Goal: Task Accomplishment & Management: Use online tool/utility

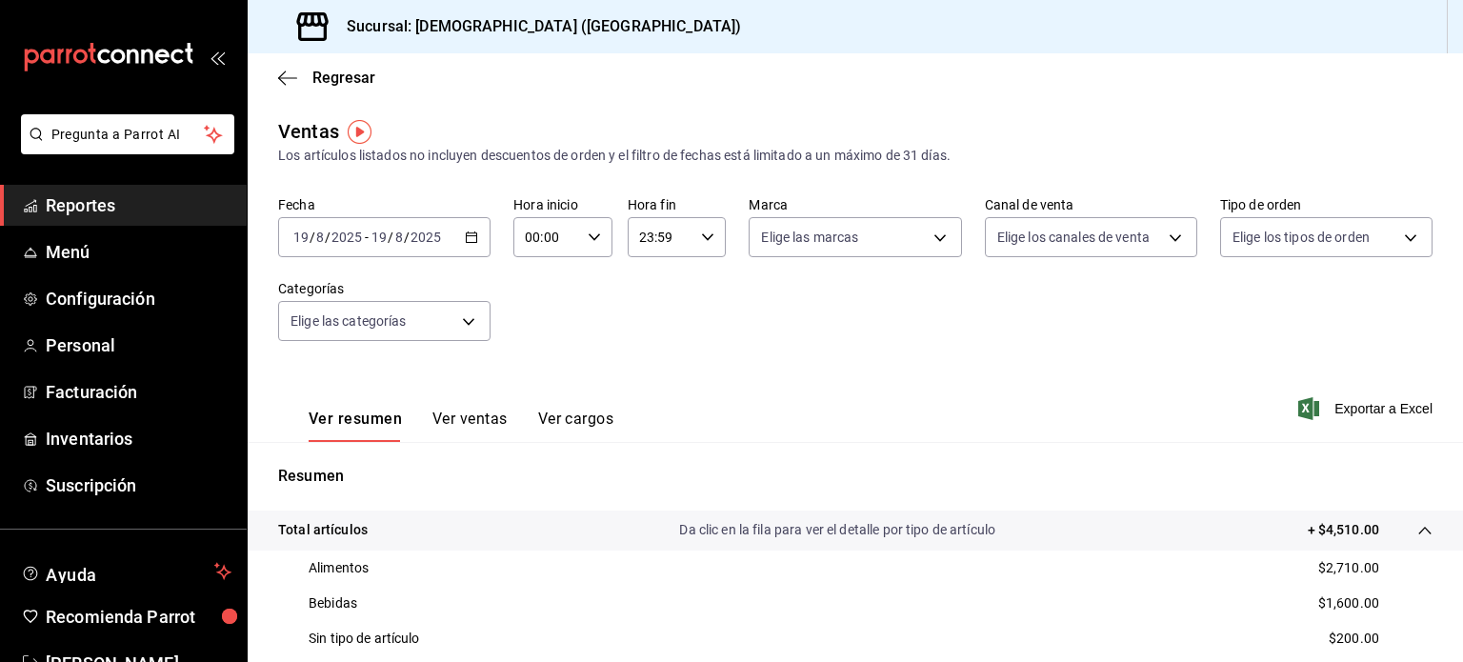
click at [81, 212] on span "Reportes" at bounding box center [139, 205] width 186 height 26
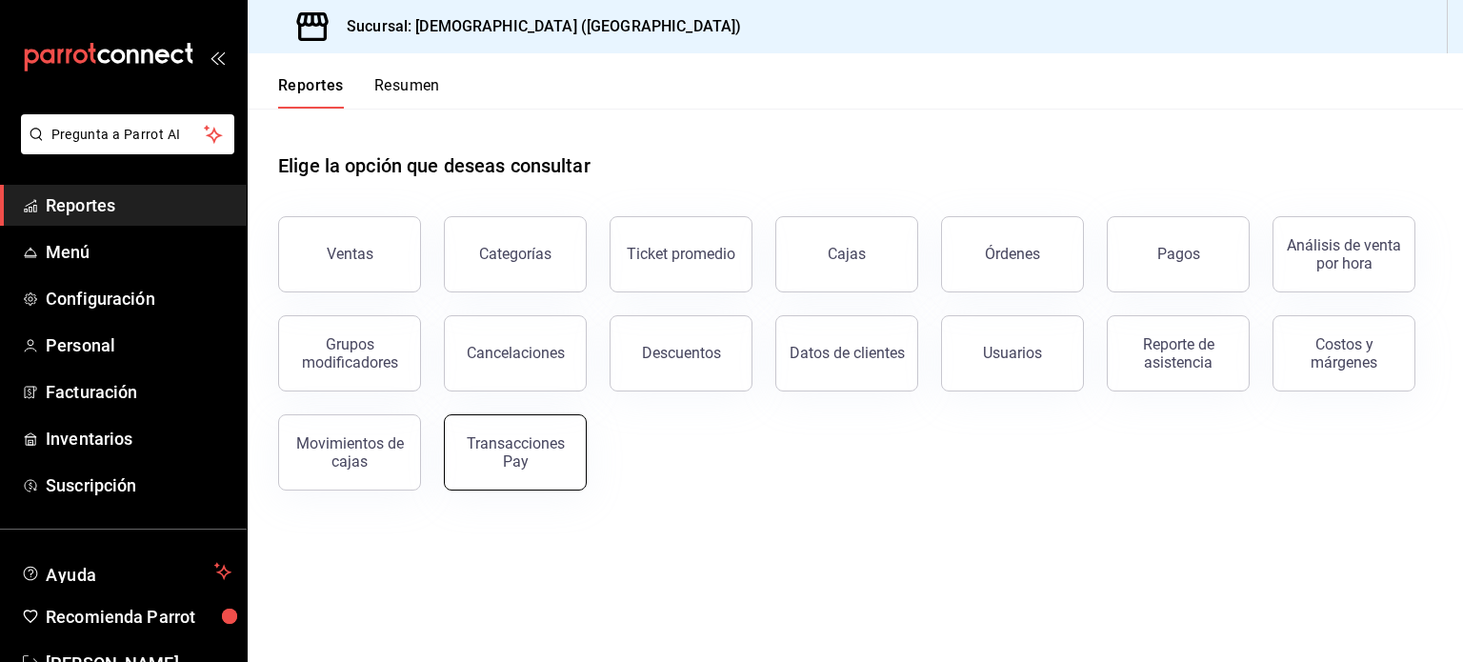
click at [527, 442] on div "Transacciones Pay" at bounding box center [515, 452] width 118 height 36
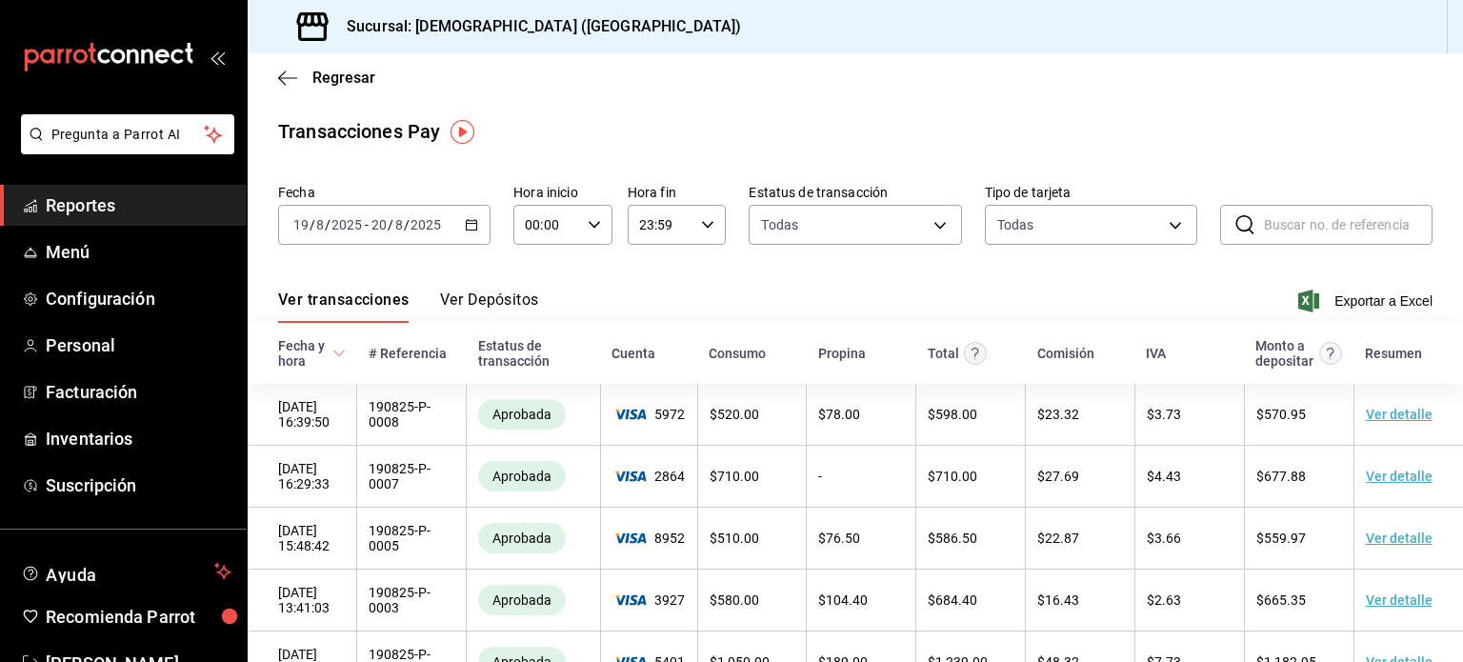
click at [469, 216] on div "[DATE] [DATE] - [DATE] [DATE]" at bounding box center [384, 225] width 212 height 40
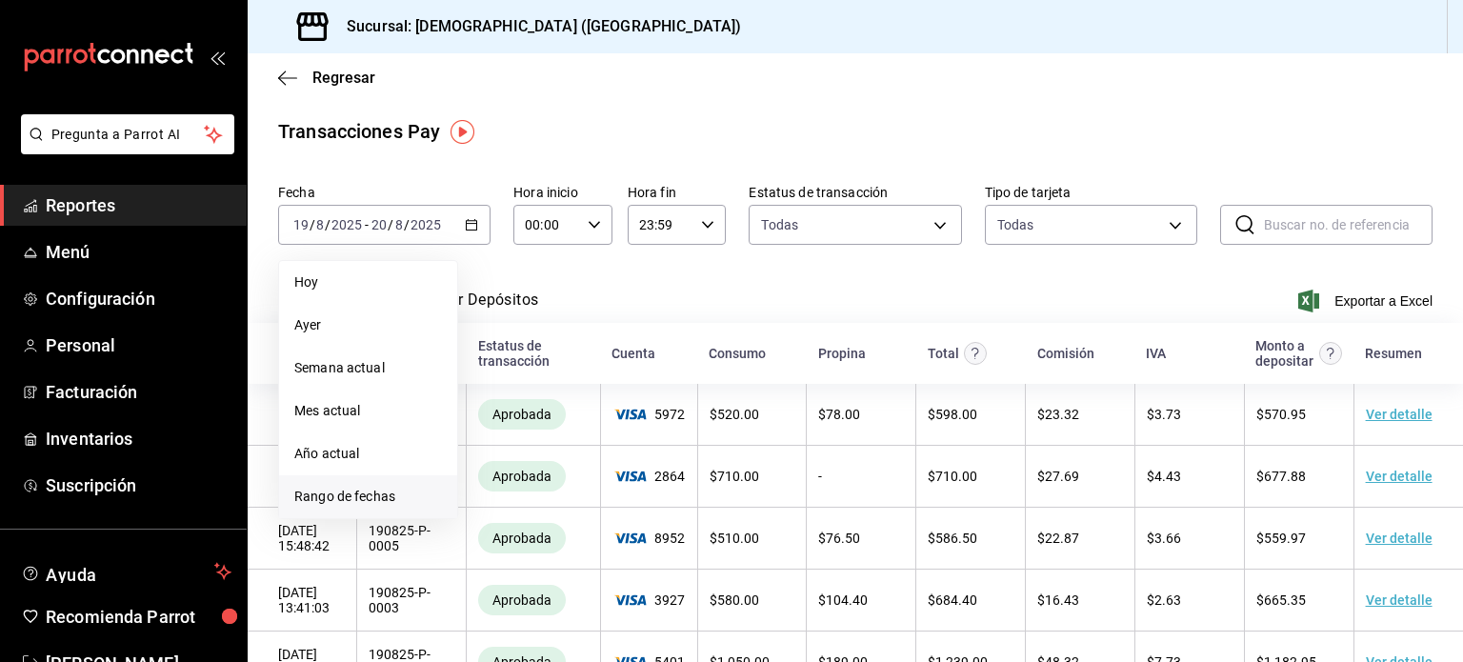
click at [396, 494] on span "Rango de fechas" at bounding box center [368, 497] width 148 height 20
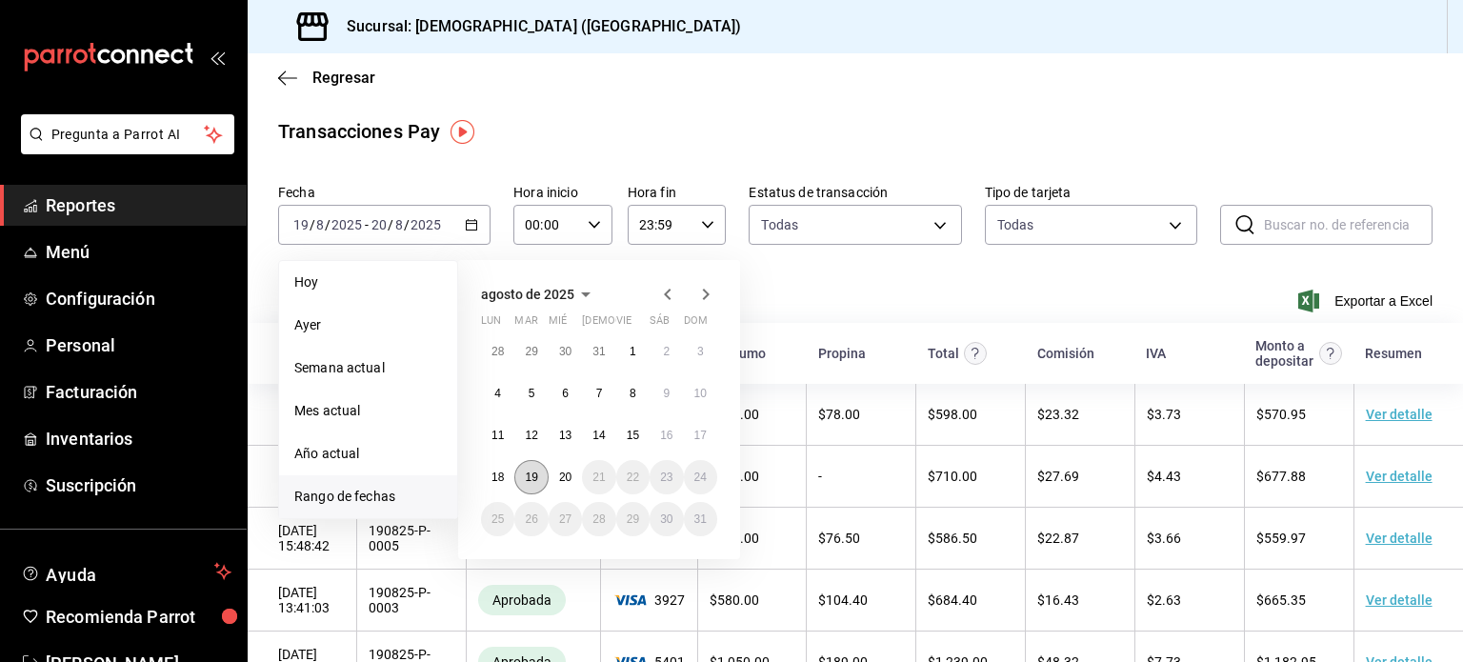
click at [526, 477] on abbr "19" at bounding box center [531, 477] width 12 height 13
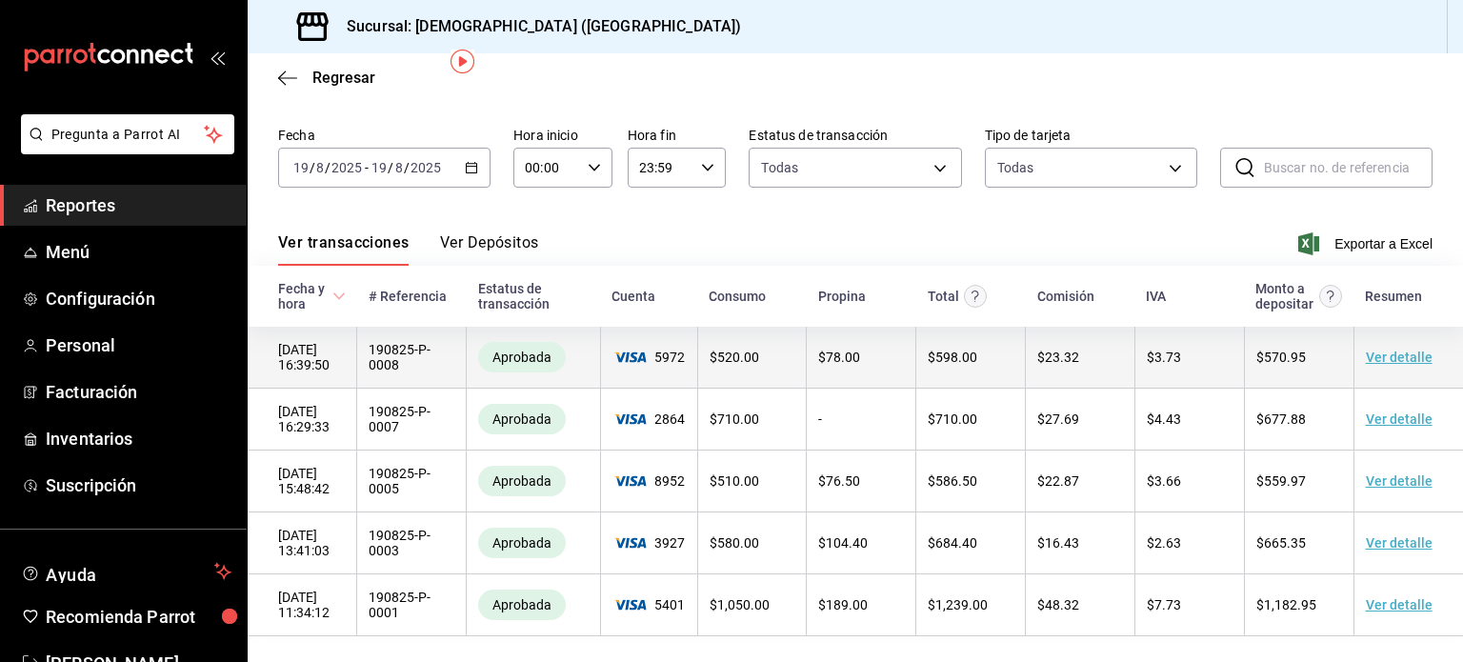
scroll to position [70, 0]
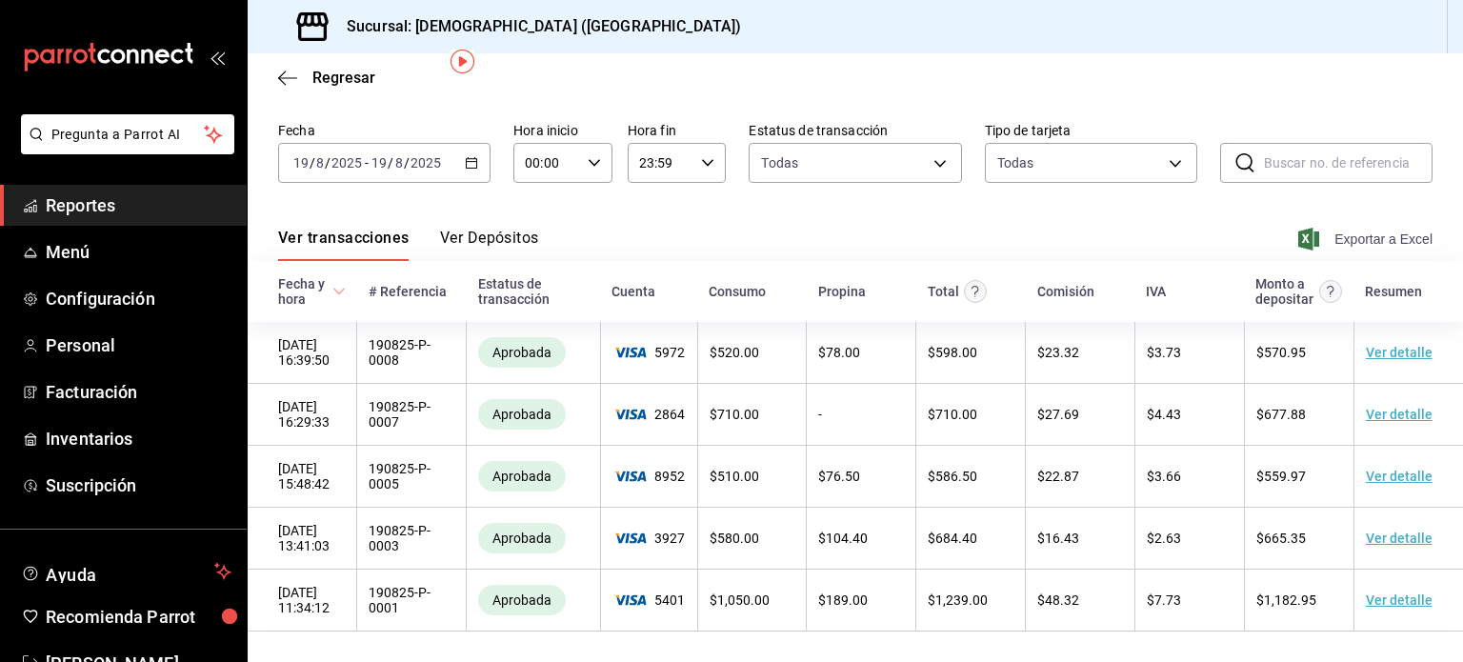
click at [1321, 228] on span "Exportar a Excel" at bounding box center [1367, 239] width 130 height 23
